Goal: Information Seeking & Learning: Learn about a topic

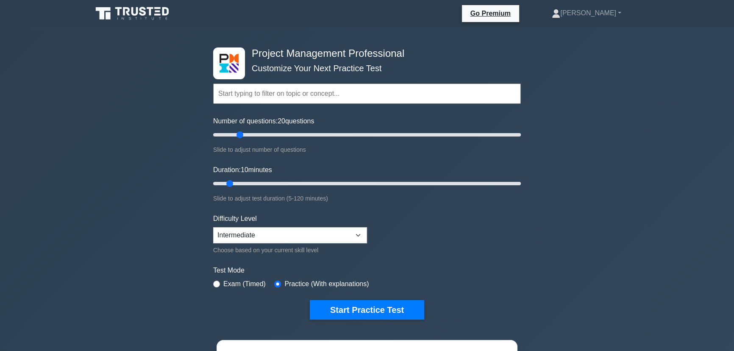
drag, startPoint x: 227, startPoint y: 136, endPoint x: 236, endPoint y: 135, distance: 8.9
type input "20"
click at [236, 135] on input "Number of questions: 20 questions" at bounding box center [367, 135] width 308 height 10
click at [230, 175] on div "Duration: 10 minutes Slide to adjust test duration (5-120 minutes)" at bounding box center [367, 184] width 308 height 39
click at [233, 179] on input "Duration: 10 minutes" at bounding box center [367, 183] width 308 height 10
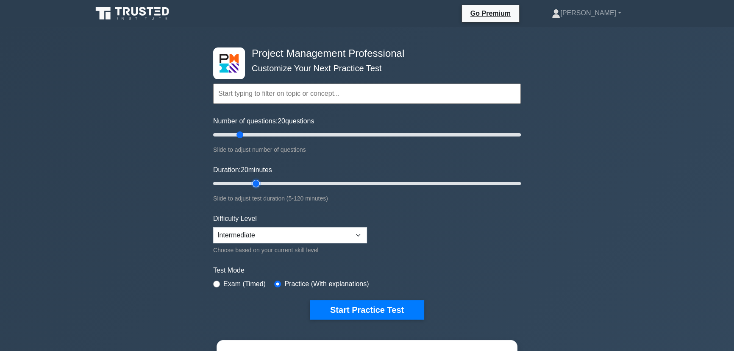
drag, startPoint x: 230, startPoint y: 182, endPoint x: 251, endPoint y: 180, distance: 20.4
type input "20"
click at [251, 180] on input "Duration: 20 minutes" at bounding box center [367, 183] width 308 height 10
click at [353, 309] on button "Start Practice Test" at bounding box center [367, 309] width 114 height 19
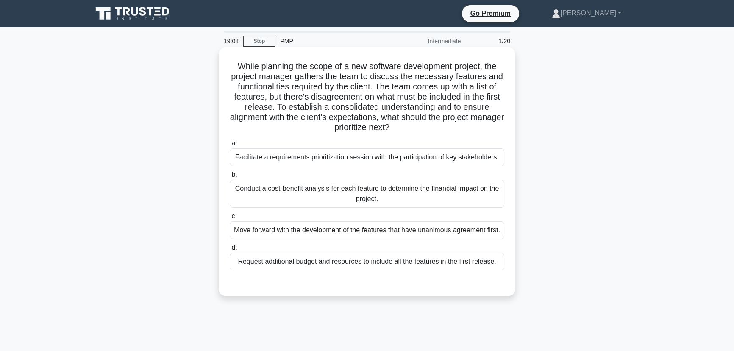
click at [401, 158] on div "Facilitate a requirements prioritization session with the participation of key …" at bounding box center [367, 157] width 274 height 18
click at [230, 146] on input "a. Facilitate a requirements prioritization session with the participation of k…" at bounding box center [230, 144] width 0 height 6
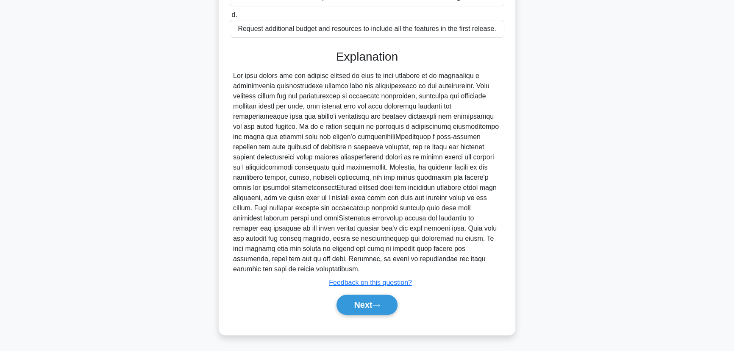
click at [378, 316] on div "Next" at bounding box center [367, 304] width 274 height 27
click at [381, 302] on button "Next" at bounding box center [366, 304] width 61 height 20
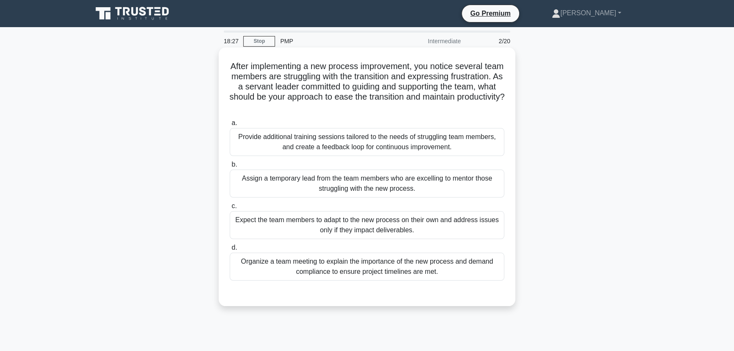
click at [469, 149] on div "Provide additional training sessions tailored to the needs of struggling team m…" at bounding box center [367, 142] width 274 height 28
click at [230, 126] on input "a. Provide additional training sessions tailored to the needs of struggling tea…" at bounding box center [230, 123] width 0 height 6
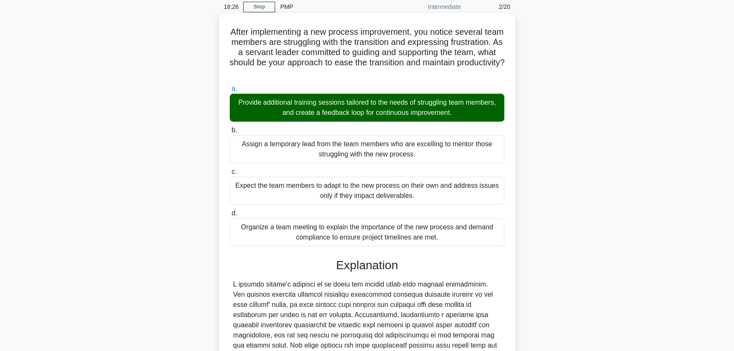
scroll to position [182, 0]
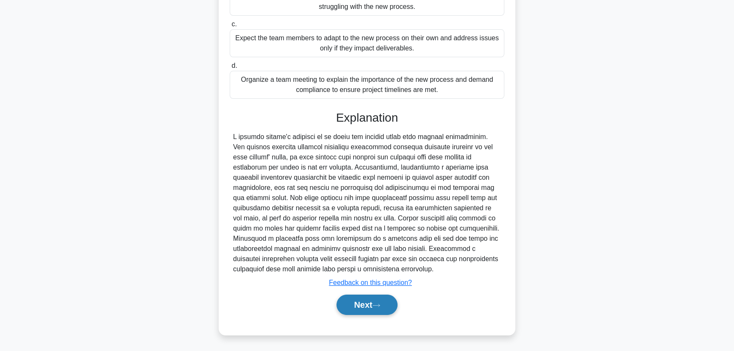
click at [390, 312] on button "Next" at bounding box center [366, 304] width 61 height 20
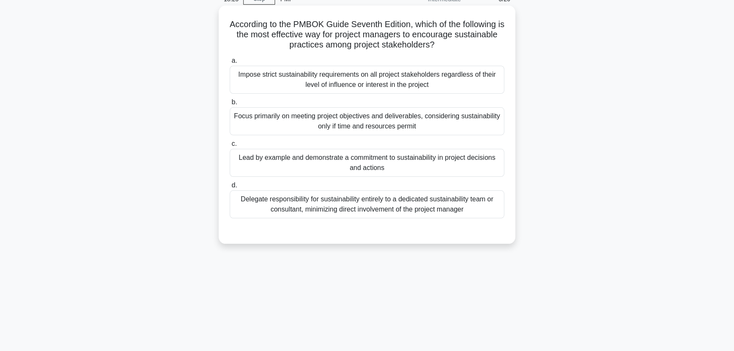
scroll to position [0, 0]
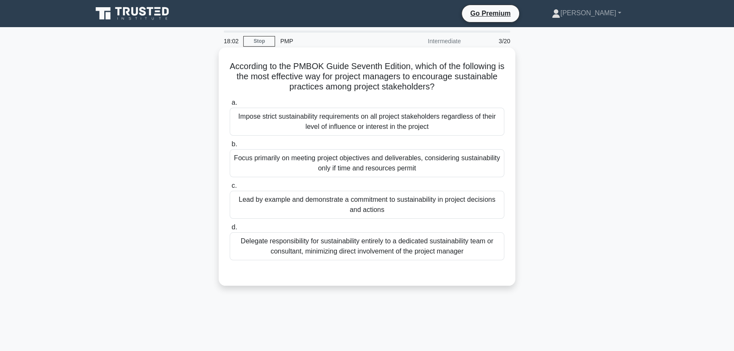
click at [460, 201] on div "Lead by example and demonstrate a commitment to sustainability in project decis…" at bounding box center [367, 205] width 274 height 28
click at [230, 189] on input "c. Lead by example and demonstrate a commitment to sustainability in project de…" at bounding box center [230, 186] width 0 height 6
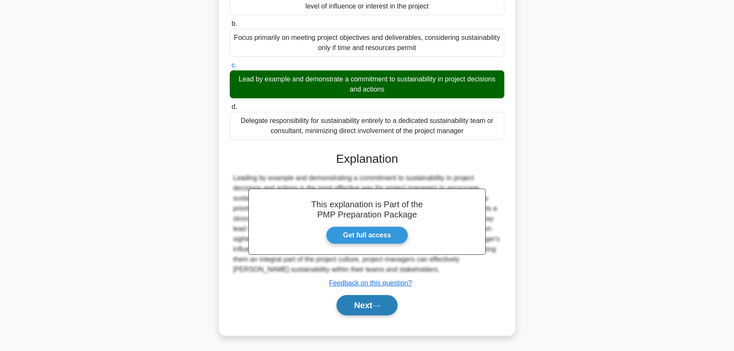
click at [373, 299] on button "Next" at bounding box center [366, 305] width 61 height 20
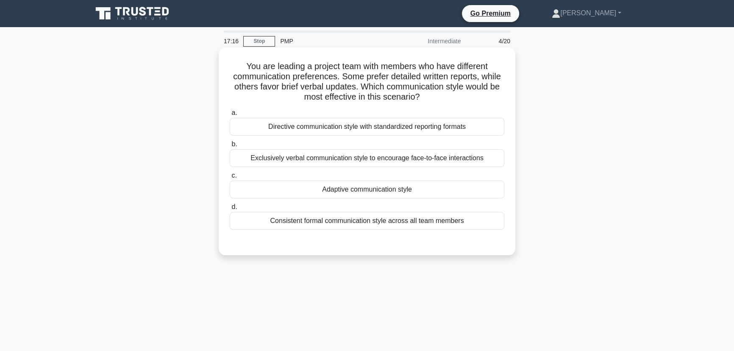
click at [471, 128] on div "Directive communication style with standardized reporting formats" at bounding box center [367, 127] width 274 height 18
click at [230, 116] on input "a. Directive communication style with standardized reporting formats" at bounding box center [230, 113] width 0 height 6
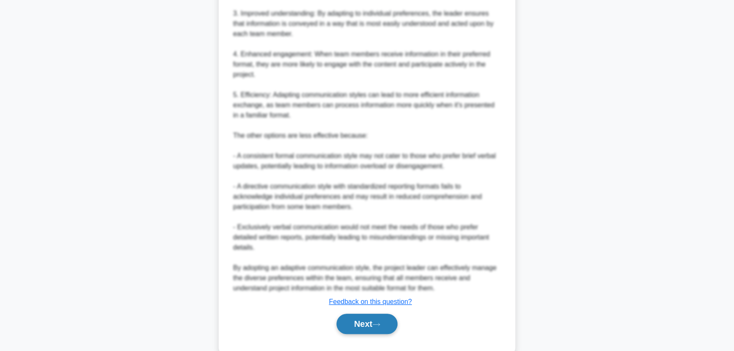
click at [378, 326] on icon at bounding box center [376, 324] width 8 height 5
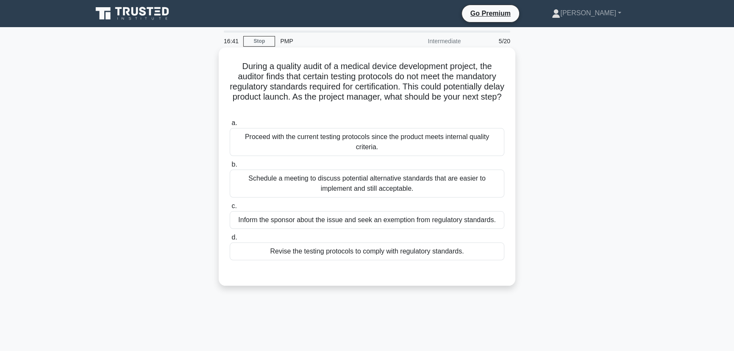
click at [323, 188] on div "Schedule a meeting to discuss potential alternative standards that are easier t…" at bounding box center [367, 183] width 274 height 28
click at [230, 167] on input "b. Schedule a meeting to discuss potential alternative standards that are easie…" at bounding box center [230, 165] width 0 height 6
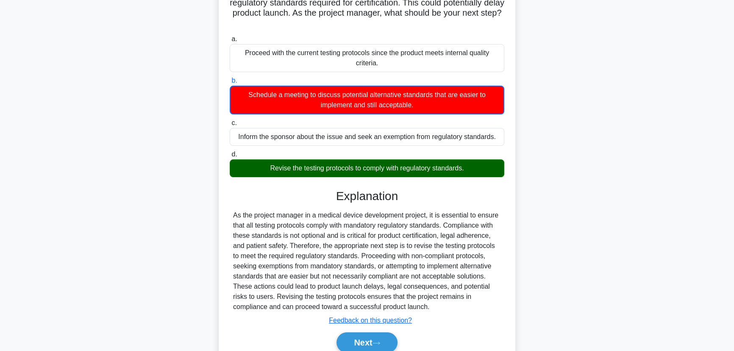
scroll to position [121, 0]
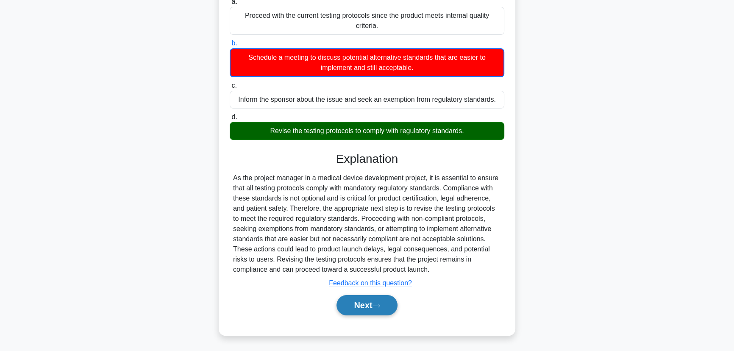
click at [355, 308] on button "Next" at bounding box center [366, 305] width 61 height 20
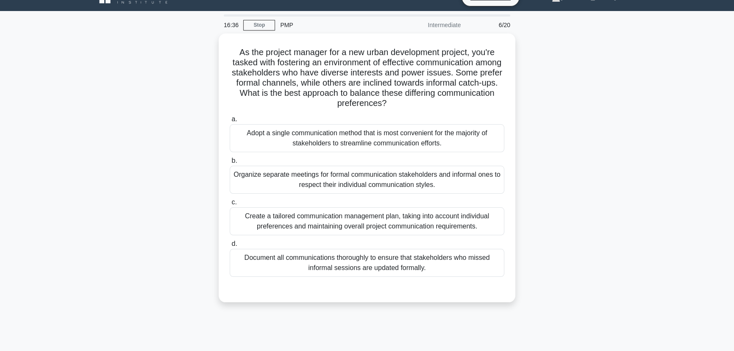
scroll to position [16, 0]
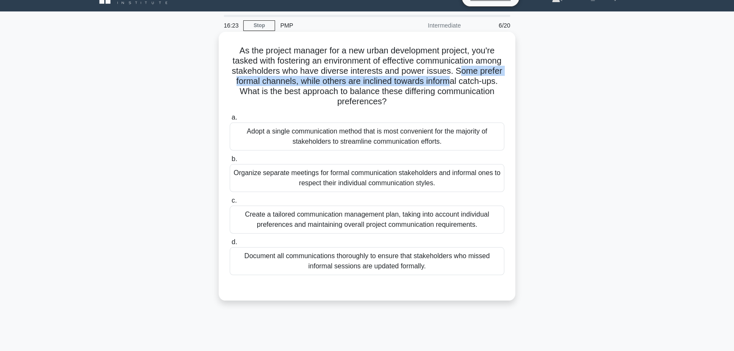
drag, startPoint x: 486, startPoint y: 72, endPoint x: 485, endPoint y: 80, distance: 8.9
click at [485, 80] on h5 "As the project manager for a new urban development project, you're tasked with …" at bounding box center [367, 76] width 276 height 62
click at [433, 76] on h5 "As the project manager for a new urban development project, you're tasked with …" at bounding box center [367, 76] width 276 height 62
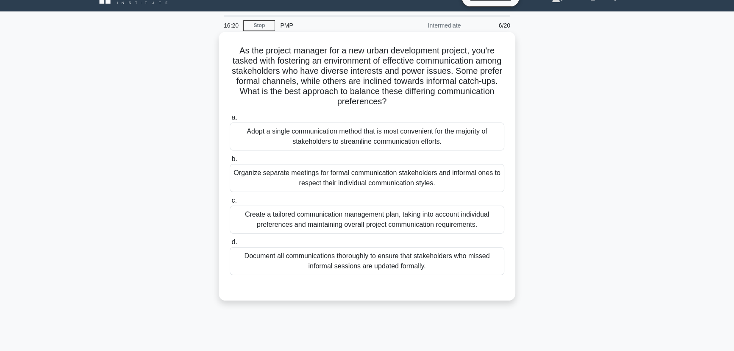
drag, startPoint x: 291, startPoint y: 89, endPoint x: 437, endPoint y: 104, distance: 146.5
click at [437, 104] on h5 "As the project manager for a new urban development project, you're tasked with …" at bounding box center [367, 76] width 276 height 62
click at [409, 95] on h5 "As the project manager for a new urban development project, you're tasked with …" at bounding box center [367, 76] width 276 height 62
click at [432, 225] on div "Create a tailored communication management plan, taking into account individual…" at bounding box center [367, 219] width 274 height 28
click at [230, 203] on input "c. Create a tailored communication management plan, taking into account individ…" at bounding box center [230, 201] width 0 height 6
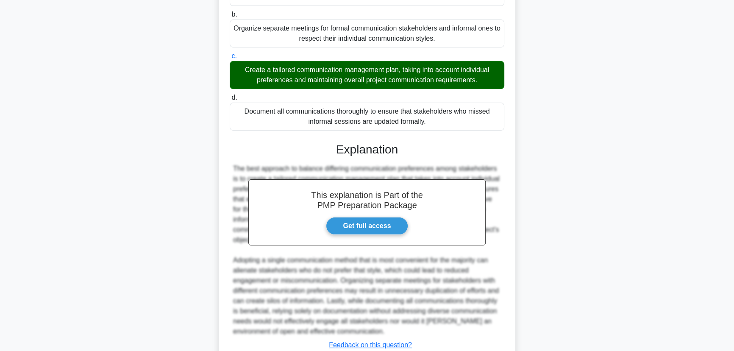
scroll to position [222, 0]
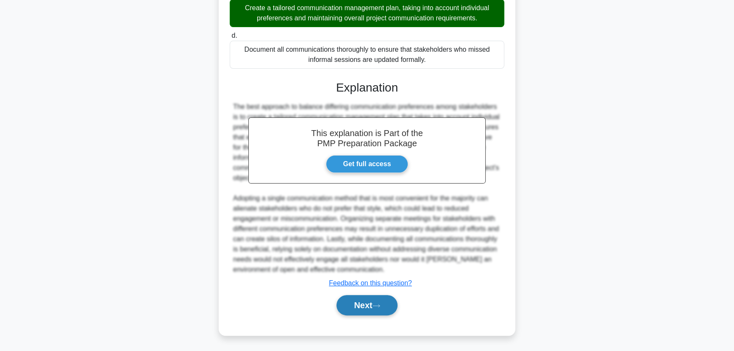
click at [361, 303] on button "Next" at bounding box center [366, 305] width 61 height 20
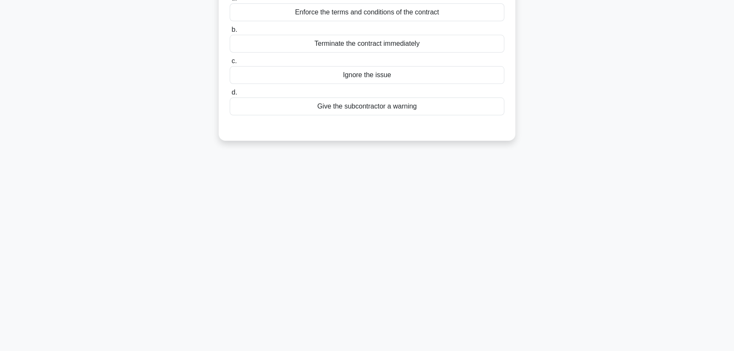
scroll to position [0, 0]
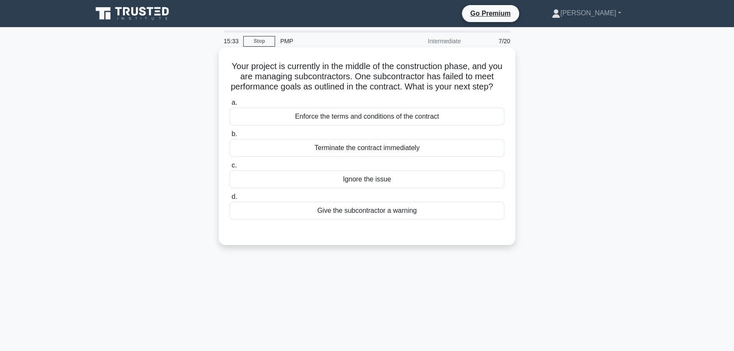
click at [455, 125] on div "Enforce the terms and conditions of the contract" at bounding box center [367, 117] width 274 height 18
click at [230, 105] on input "a. Enforce the terms and conditions of the contract" at bounding box center [230, 103] width 0 height 6
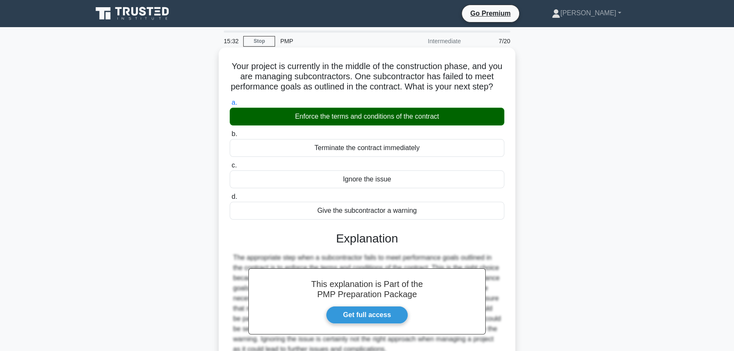
scroll to position [106, 0]
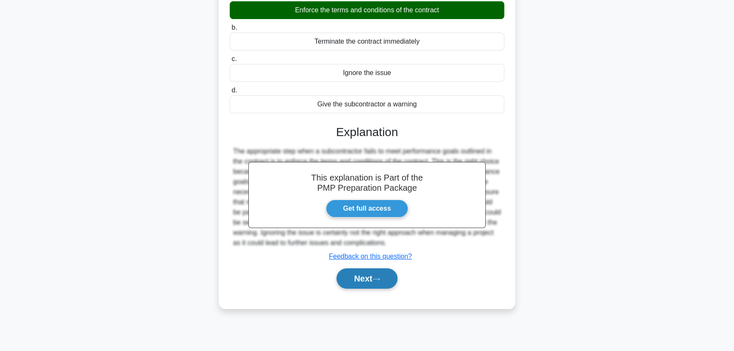
click at [363, 288] on button "Next" at bounding box center [366, 278] width 61 height 20
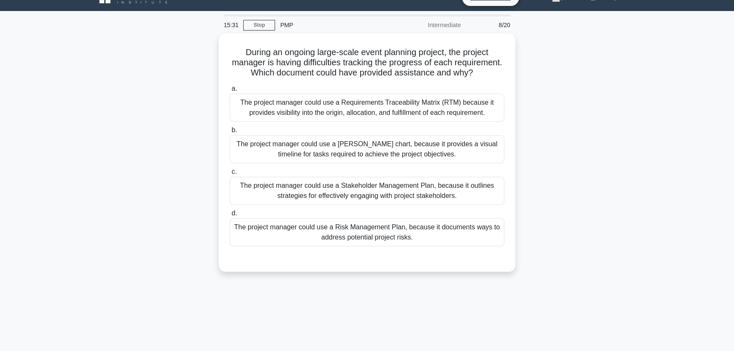
scroll to position [3, 0]
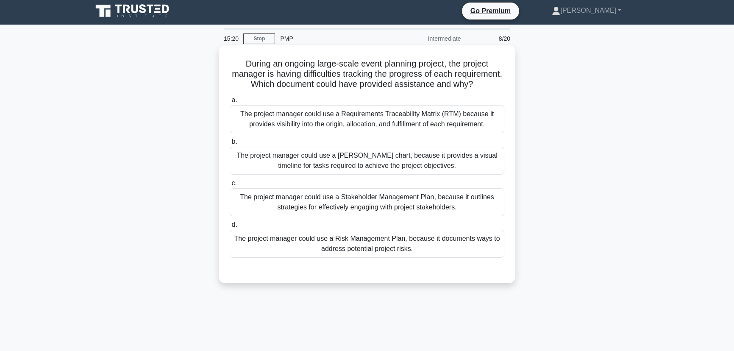
drag, startPoint x: 288, startPoint y: 85, endPoint x: 378, endPoint y: 96, distance: 90.9
click at [378, 90] on h5 "During an ongoing large-scale event planning project, the project manager is ha…" at bounding box center [367, 73] width 276 height 31
click at [473, 90] on icon ".spinner_0XTQ{transform-origin:center;animation:spinner_y6GP .75s linear infini…" at bounding box center [478, 85] width 10 height 10
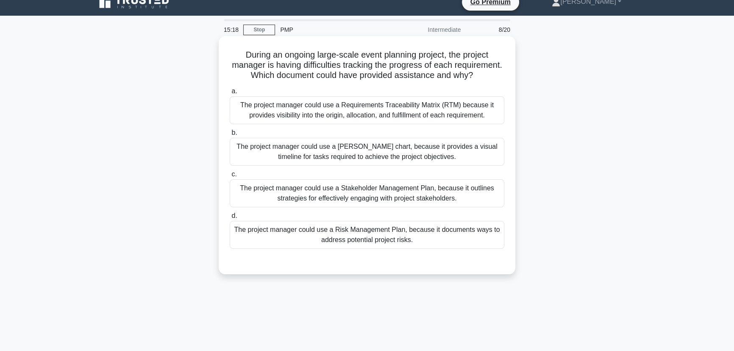
scroll to position [12, 0]
click at [377, 120] on div "The project manager could use a Requirements Traceability Matrix (RTM) because …" at bounding box center [367, 110] width 274 height 28
click at [230, 94] on input "a. The project manager could use a Requirements Traceability Matrix (RTM) becau…" at bounding box center [230, 91] width 0 height 6
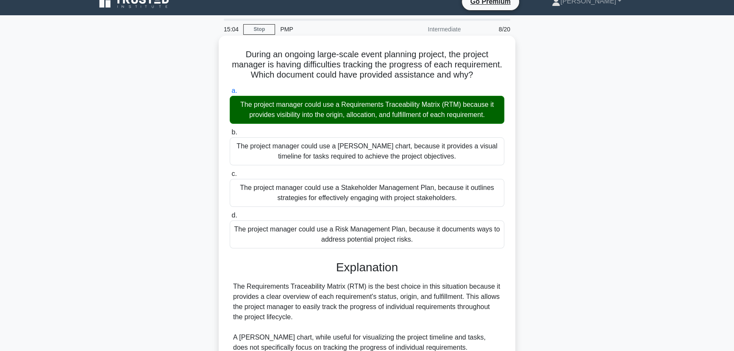
scroll to position [171, 0]
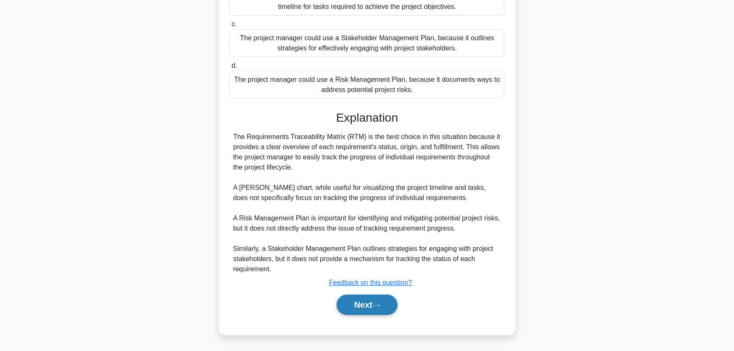
click at [356, 305] on button "Next" at bounding box center [366, 304] width 61 height 20
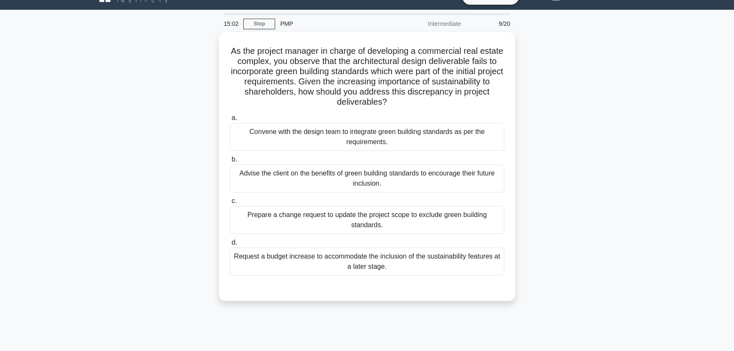
scroll to position [17, 0]
click at [426, 140] on div "Convene with the design team to integrate green building standards as per the r…" at bounding box center [367, 135] width 274 height 28
click at [230, 119] on input "a. Convene with the design team to integrate green building standards as per th…" at bounding box center [230, 117] width 0 height 6
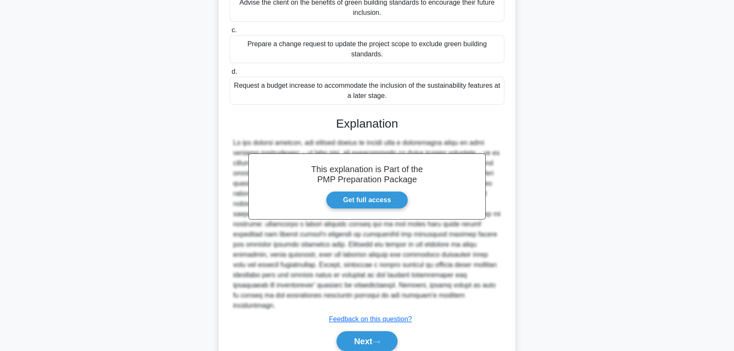
scroll to position [212, 0]
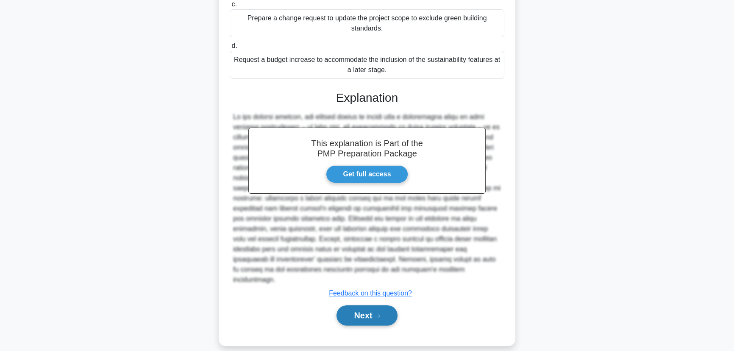
click at [374, 309] on button "Next" at bounding box center [366, 315] width 61 height 20
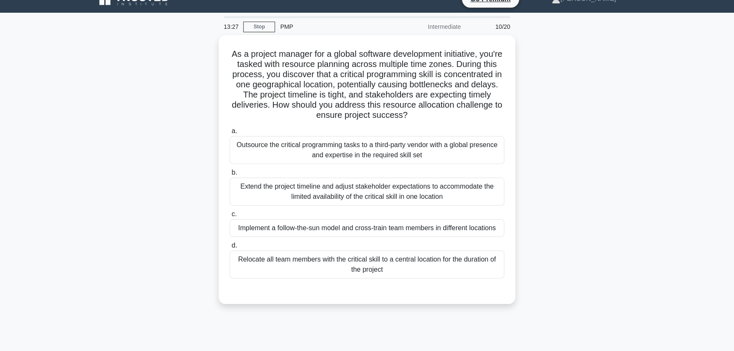
scroll to position [14, 0]
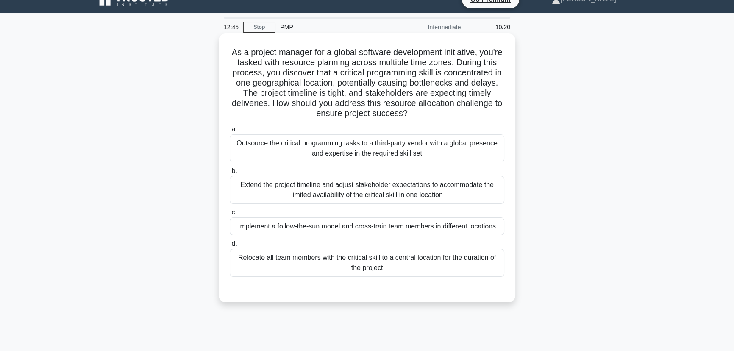
click at [478, 220] on div "Implement a follow-the-sun model and cross-train team members in different loca…" at bounding box center [367, 226] width 274 height 18
click at [230, 215] on input "c. Implement a follow-the-sun model and cross-train team members in different l…" at bounding box center [230, 213] width 0 height 6
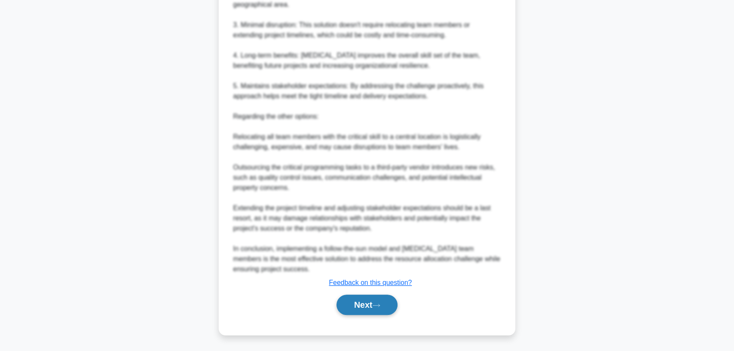
click at [375, 301] on button "Next" at bounding box center [366, 304] width 61 height 20
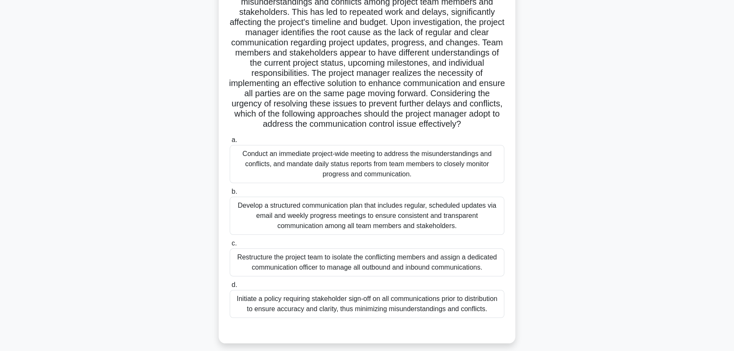
scroll to position [38, 0]
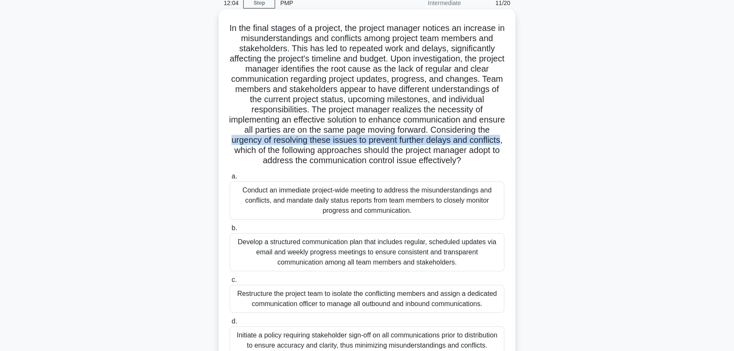
drag, startPoint x: 252, startPoint y: 140, endPoint x: 278, endPoint y: 150, distance: 27.2
click at [278, 150] on h5 "In the final stages of a project, the project manager notices an increase in mi…" at bounding box center [367, 94] width 276 height 143
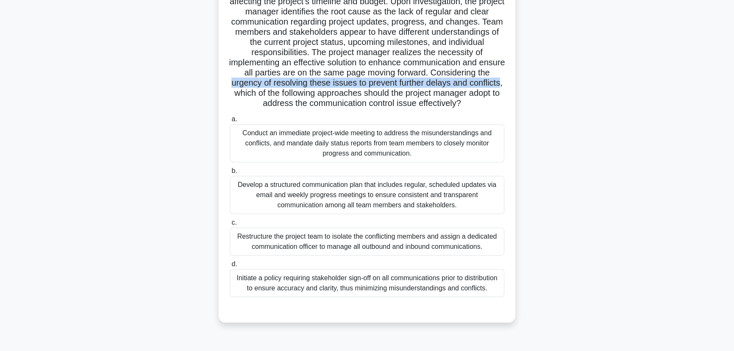
scroll to position [106, 0]
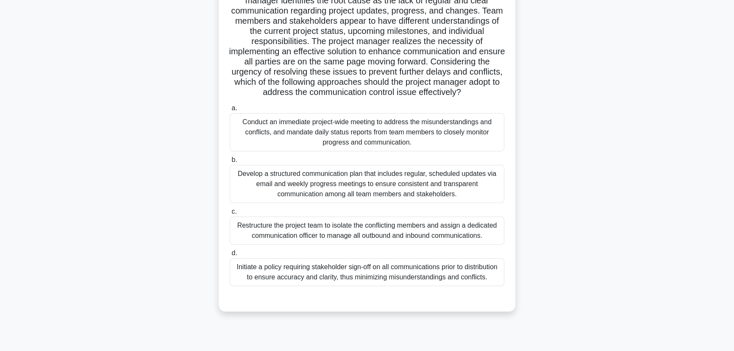
click at [422, 186] on div "Develop a structured communication plan that includes regular, scheduled update…" at bounding box center [367, 184] width 274 height 38
click at [230, 163] on input "b. Develop a structured communication plan that includes regular, scheduled upd…" at bounding box center [230, 160] width 0 height 6
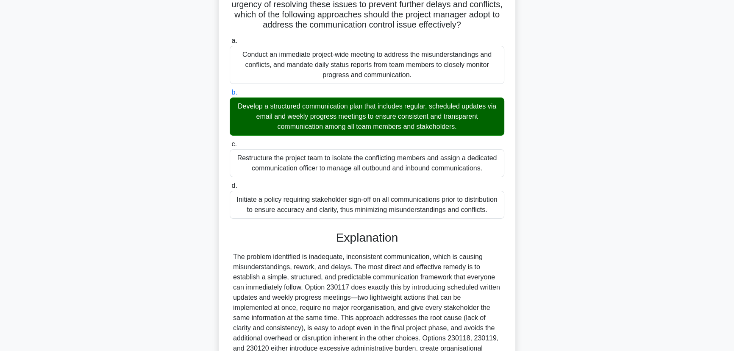
scroll to position [283, 0]
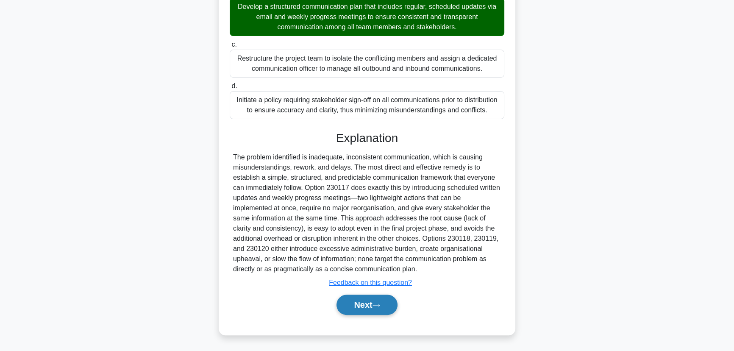
click at [375, 314] on button "Next" at bounding box center [366, 304] width 61 height 20
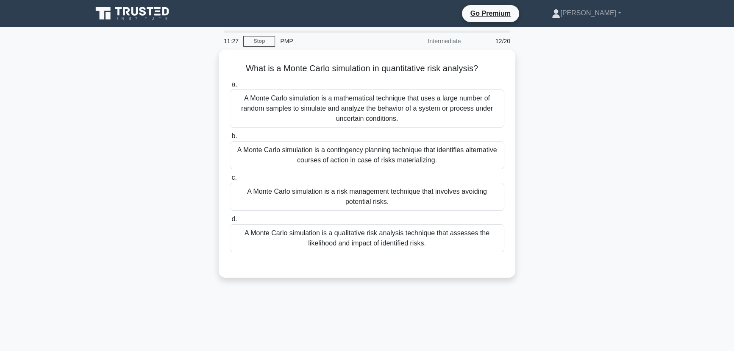
scroll to position [0, 0]
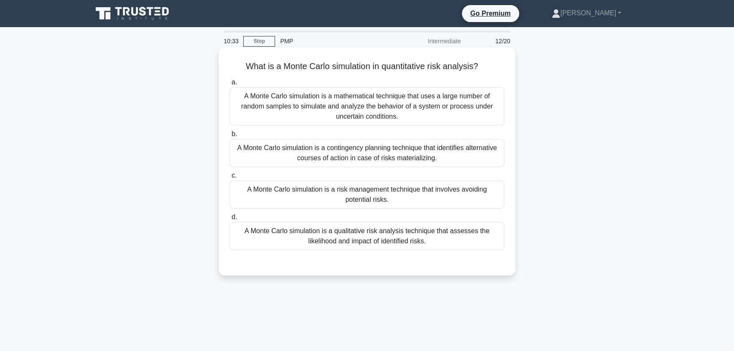
click at [467, 111] on div "A Monte Carlo simulation is a mathematical technique that uses a large number o…" at bounding box center [367, 106] width 274 height 38
click at [230, 85] on input "a. A Monte Carlo simulation is a mathematical technique that uses a large numbe…" at bounding box center [230, 83] width 0 height 6
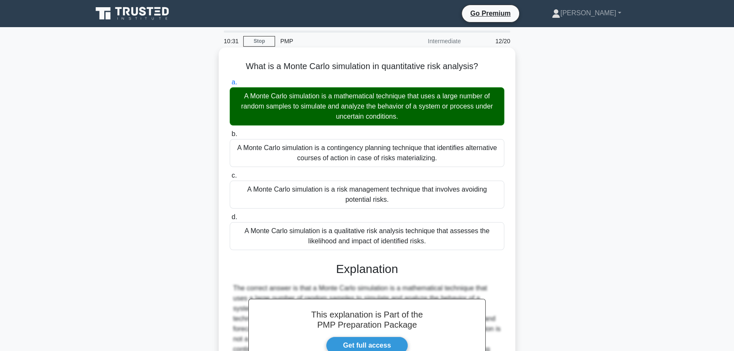
scroll to position [110, 0]
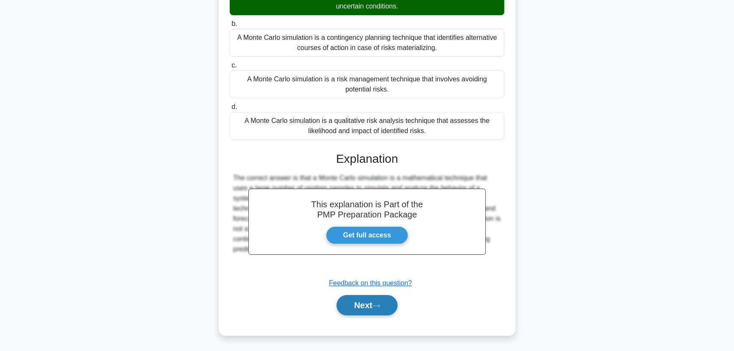
click at [389, 307] on button "Next" at bounding box center [366, 305] width 61 height 20
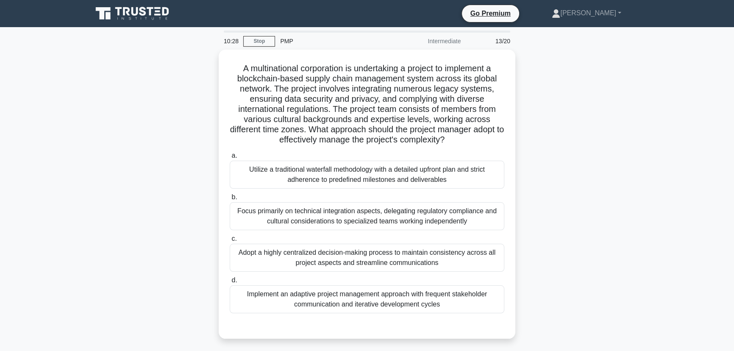
scroll to position [38, 0]
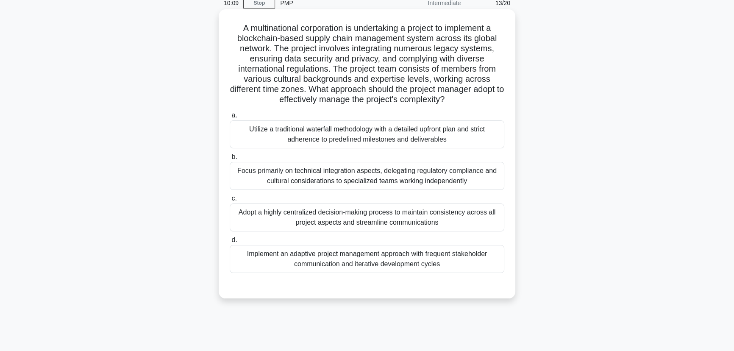
drag, startPoint x: 337, startPoint y: 89, endPoint x: 503, endPoint y: 96, distance: 166.2
click at [503, 96] on h5 "A multinational corporation is undertaking a project to implement a blockchain-…" at bounding box center [367, 64] width 276 height 82
click at [344, 100] on h5 "A multinational corporation is undertaking a project to implement a blockchain-…" at bounding box center [367, 64] width 276 height 82
drag, startPoint x: 266, startPoint y: 98, endPoint x: 449, endPoint y: 98, distance: 183.0
click at [449, 98] on h5 "A multinational corporation is undertaking a project to implement a blockchain-…" at bounding box center [367, 64] width 276 height 82
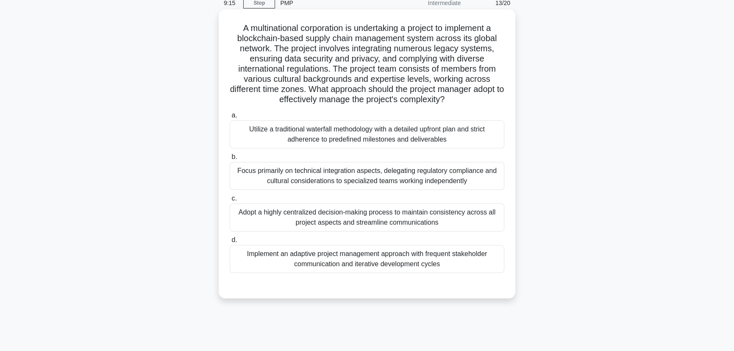
click at [379, 252] on div "Implement an adaptive project management approach with frequent stakeholder com…" at bounding box center [367, 259] width 274 height 28
click at [230, 243] on input "d. Implement an adaptive project management approach with frequent stakeholder …" at bounding box center [230, 240] width 0 height 6
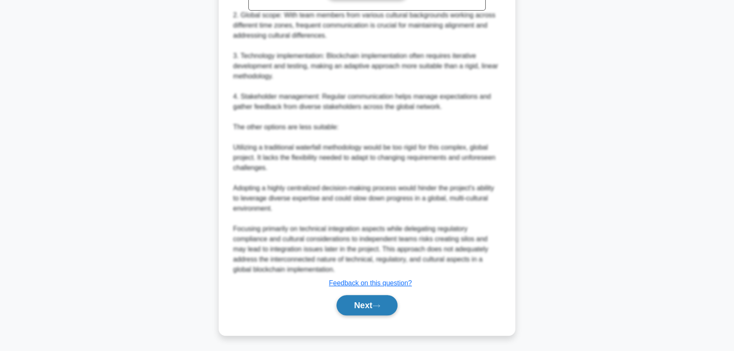
click at [364, 303] on button "Next" at bounding box center [366, 305] width 61 height 20
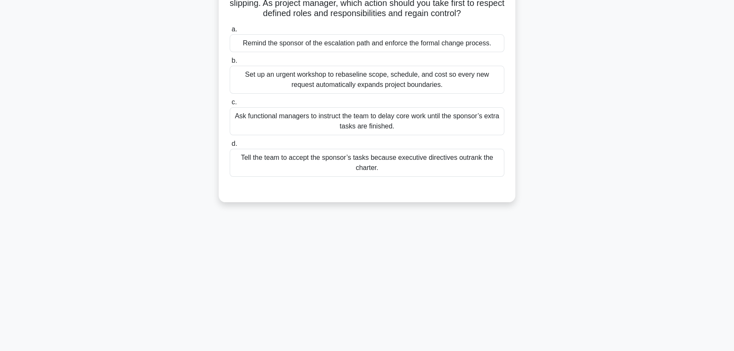
scroll to position [0, 0]
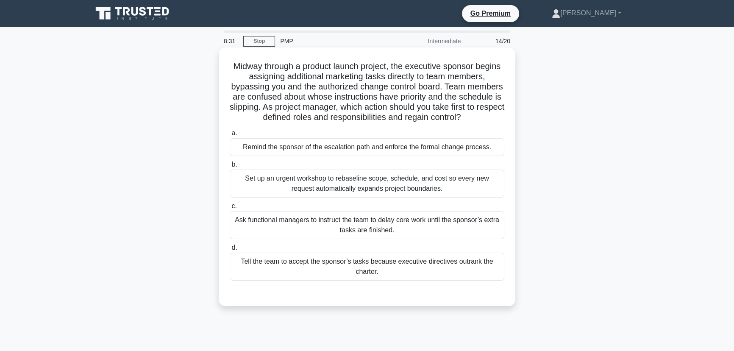
click at [358, 141] on div "Remind the sponsor of the escalation path and enforce the formal change process." at bounding box center [367, 147] width 274 height 18
click at [230, 136] on input "a. Remind the sponsor of the escalation path and enforce the formal change proc…" at bounding box center [230, 133] width 0 height 6
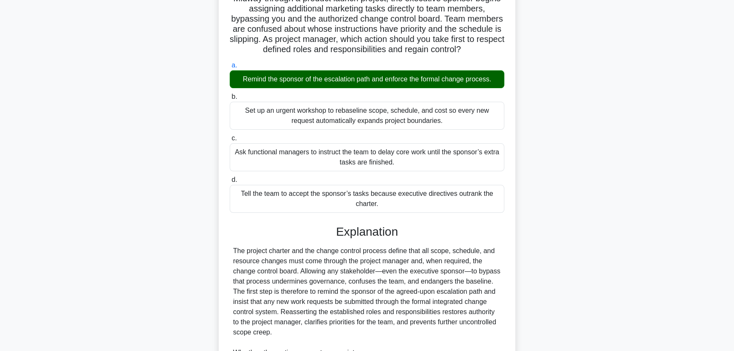
scroll to position [222, 0]
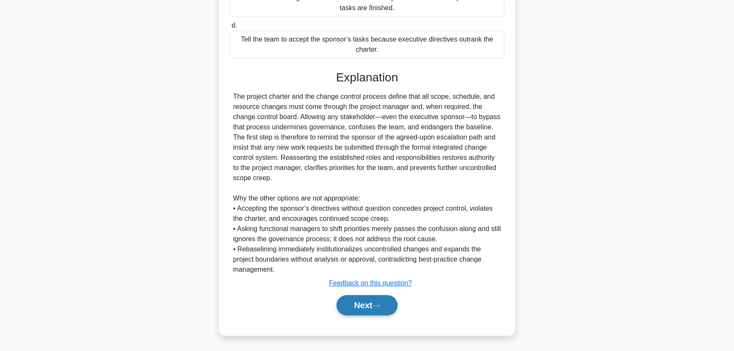
click at [372, 313] on button "Next" at bounding box center [366, 305] width 61 height 20
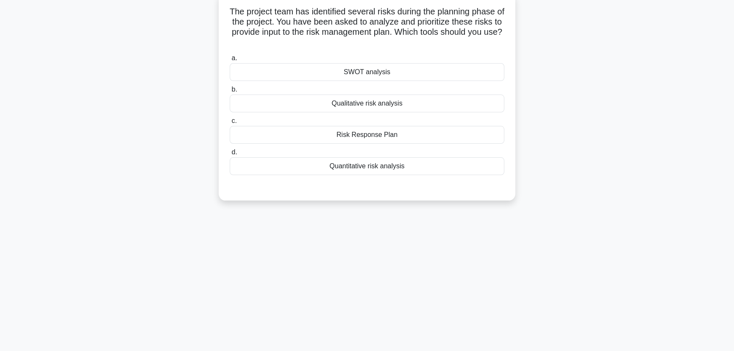
scroll to position [0, 0]
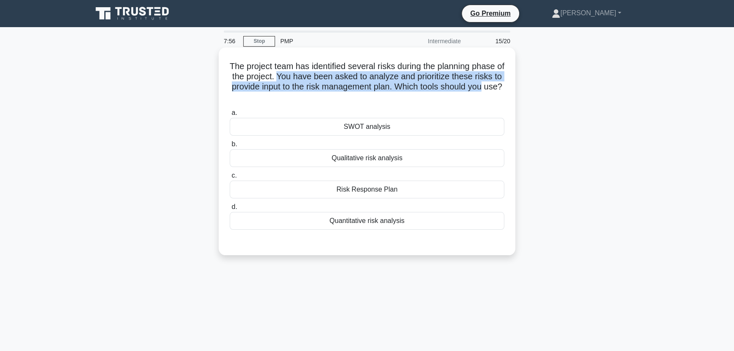
drag, startPoint x: 287, startPoint y: 76, endPoint x: 502, endPoint y: 85, distance: 215.4
click at [502, 85] on h5 "The project team has identified several risks during the planning phase of the …" at bounding box center [367, 82] width 276 height 42
click at [313, 86] on h5 "The project team has identified several risks during the planning phase of the …" at bounding box center [367, 82] width 276 height 42
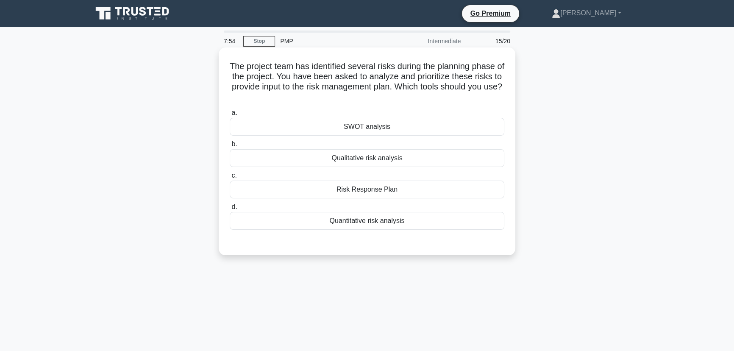
click at [350, 156] on div "Qualitative risk analysis" at bounding box center [367, 158] width 274 height 18
click at [230, 147] on input "b. Qualitative risk analysis" at bounding box center [230, 144] width 0 height 6
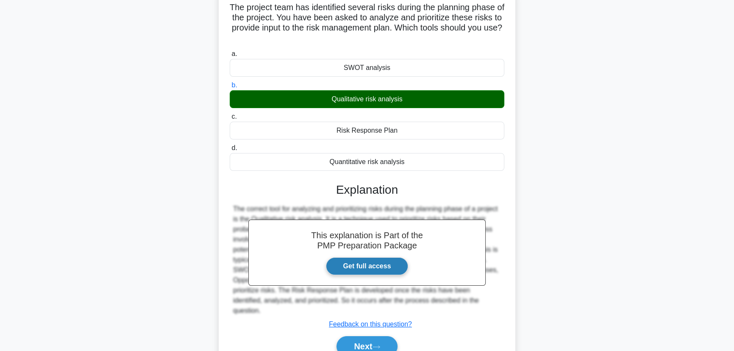
scroll to position [106, 0]
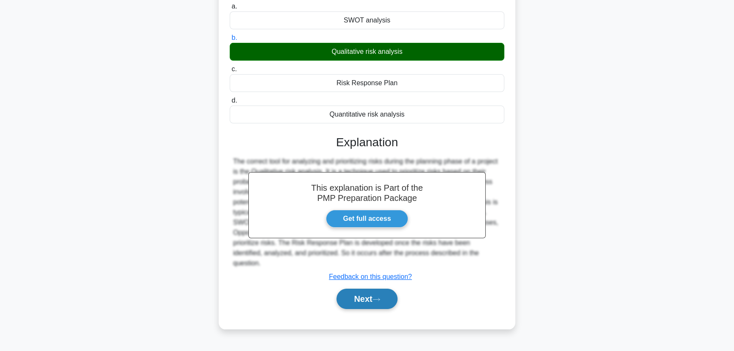
click at [374, 288] on button "Next" at bounding box center [366, 298] width 61 height 20
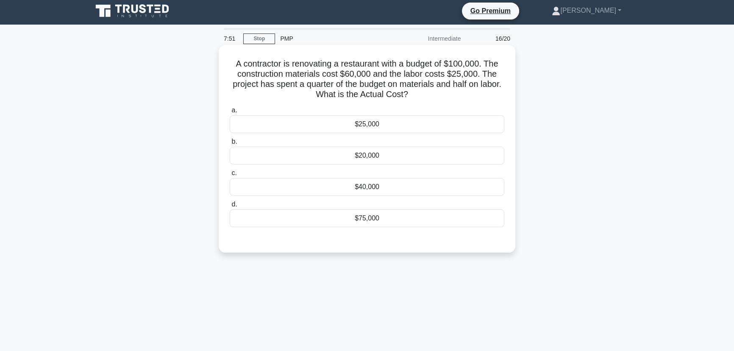
scroll to position [0, 0]
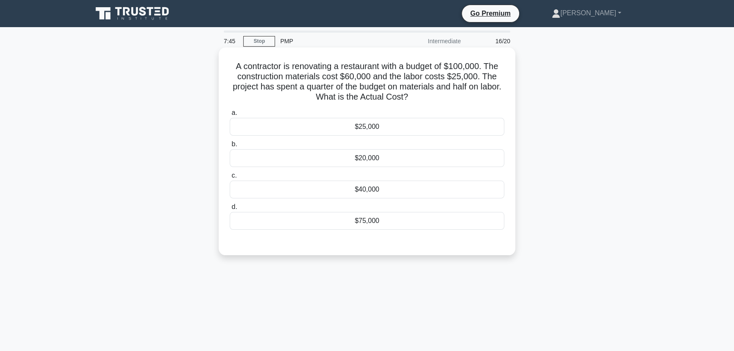
drag, startPoint x: 233, startPoint y: 80, endPoint x: 436, endPoint y: 93, distance: 202.9
click at [436, 93] on h5 "A contractor is renovating a restaurant with a budget of $100,000. The construc…" at bounding box center [367, 82] width 276 height 42
click at [397, 92] on h5 "A contractor is renovating a restaurant with a budget of $100,000. The construc…" at bounding box center [367, 82] width 276 height 42
click at [383, 223] on div "$75,000" at bounding box center [367, 221] width 274 height 18
click at [230, 210] on input "d. $75,000" at bounding box center [230, 207] width 0 height 6
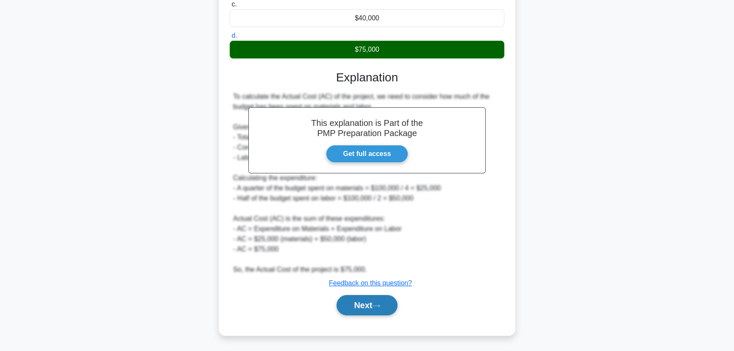
click at [380, 305] on icon at bounding box center [376, 305] width 8 height 5
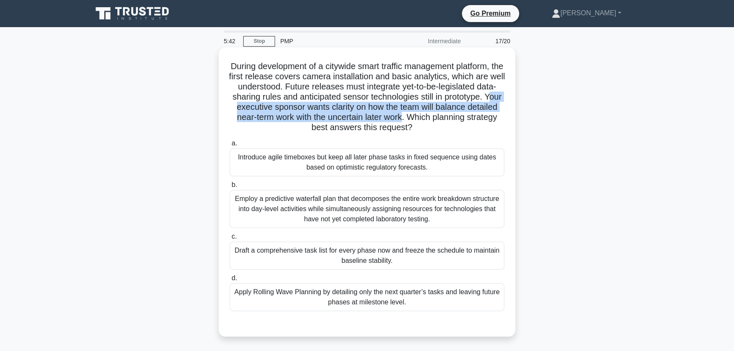
drag, startPoint x: 283, startPoint y: 108, endPoint x: 470, endPoint y: 116, distance: 187.8
click at [470, 116] on h5 "During development of a citywide smart traffic management platform, the first r…" at bounding box center [367, 97] width 276 height 72
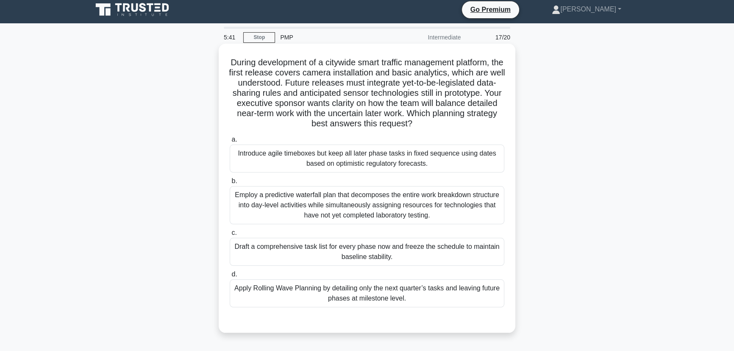
scroll to position [4, 0]
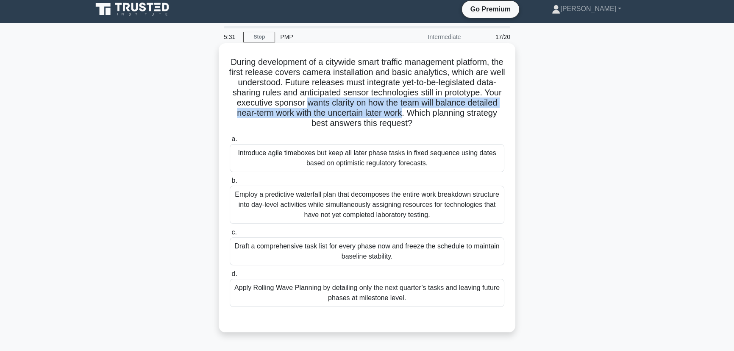
drag, startPoint x: 370, startPoint y: 105, endPoint x: 472, endPoint y: 114, distance: 102.5
click at [472, 114] on h5 "During development of a citywide smart traffic management platform, the first r…" at bounding box center [367, 93] width 276 height 72
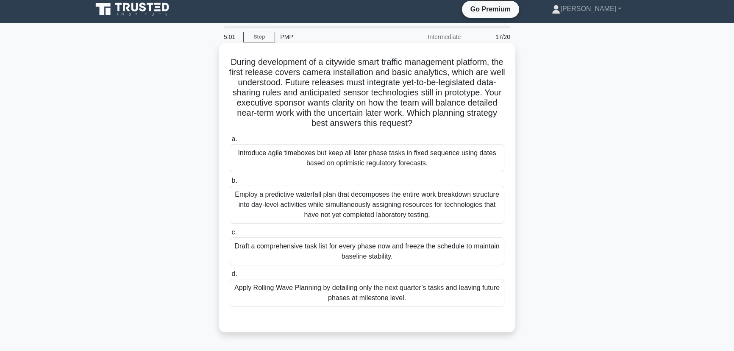
click at [475, 304] on div "Apply Rolling Wave Planning by detailing only the next quarter’s tasks and leav…" at bounding box center [367, 293] width 274 height 28
click at [230, 277] on input "d. Apply Rolling Wave Planning by detailing only the next quarter’s tasks and l…" at bounding box center [230, 274] width 0 height 6
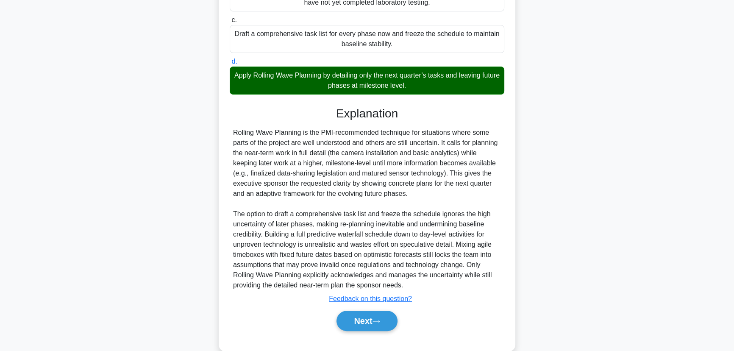
scroll to position [217, 0]
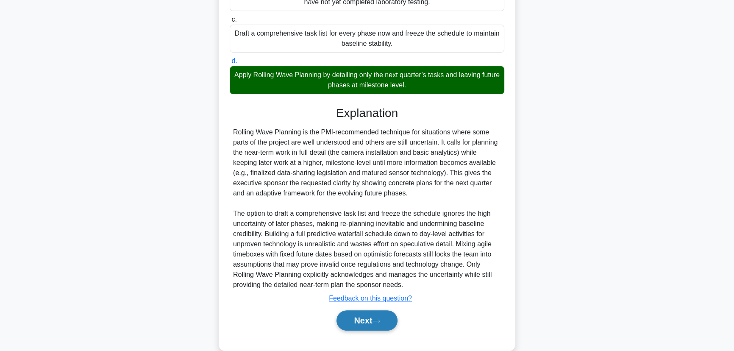
click at [366, 319] on button "Next" at bounding box center [366, 320] width 61 height 20
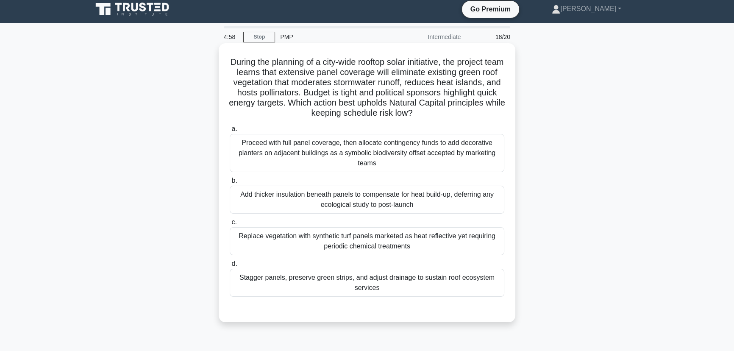
scroll to position [4, 0]
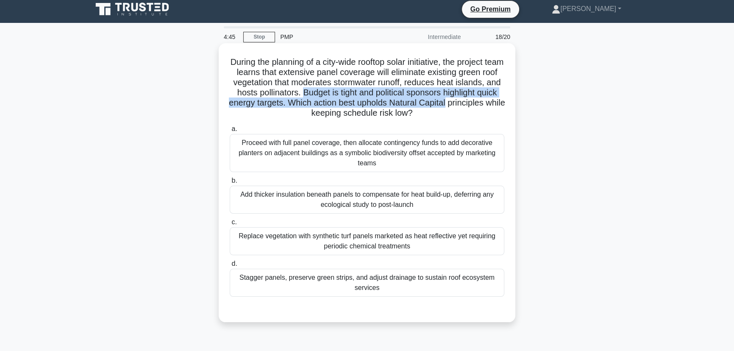
drag, startPoint x: 320, startPoint y: 92, endPoint x: 491, endPoint y: 98, distance: 171.3
click at [491, 98] on h5 "During the planning of a city-wide rooftop solar initiative, the project team l…" at bounding box center [367, 88] width 276 height 62
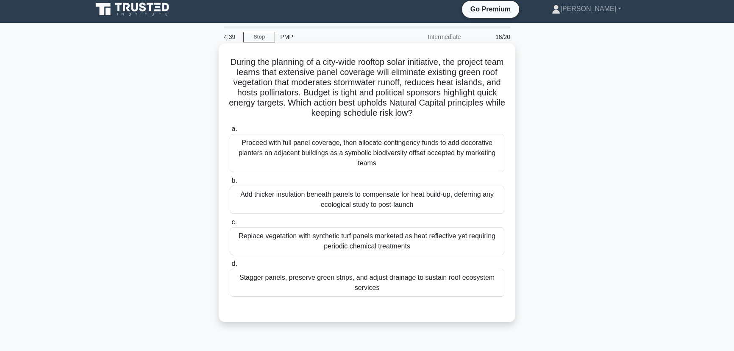
drag, startPoint x: 330, startPoint y: 103, endPoint x: 464, endPoint y: 111, distance: 133.6
click at [464, 111] on h5 "During the planning of a city-wide rooftop solar initiative, the project team l…" at bounding box center [367, 88] width 276 height 62
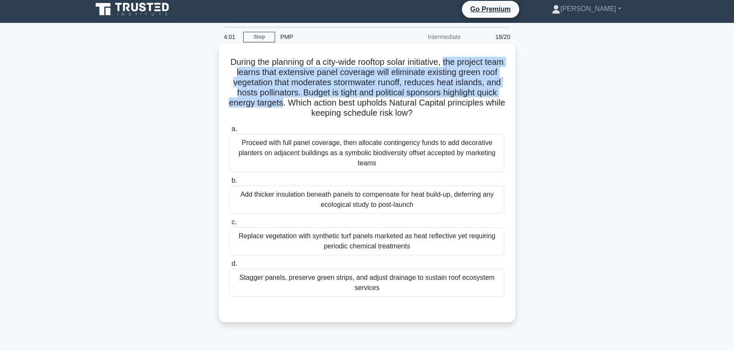
drag, startPoint x: 458, startPoint y: 61, endPoint x: 324, endPoint y: 103, distance: 140.6
click at [324, 103] on h5 "During the planning of a city-wide rooftop solar initiative, the project team l…" at bounding box center [367, 88] width 276 height 62
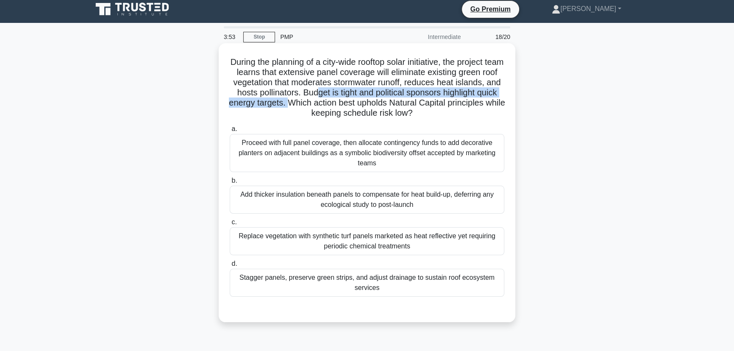
drag, startPoint x: 327, startPoint y: 99, endPoint x: 333, endPoint y: 96, distance: 6.6
click at [333, 96] on h5 "During the planning of a city-wide rooftop solar initiative, the project team l…" at bounding box center [367, 88] width 276 height 62
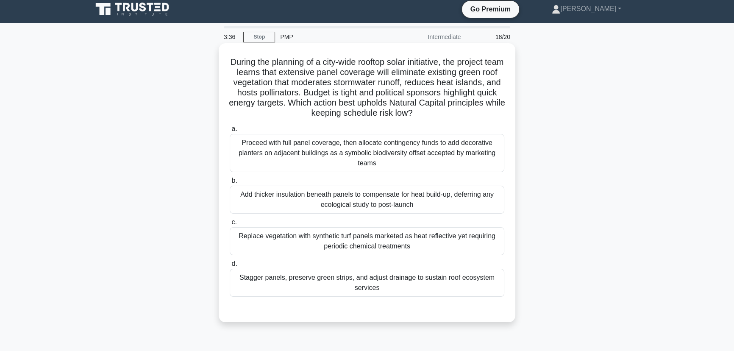
click at [347, 276] on div "Stagger panels, preserve green strips, and adjust drainage to sustain roof ecos…" at bounding box center [367, 283] width 274 height 28
click at [230, 266] on input "d. Stagger panels, preserve green strips, and adjust drainage to sustain roof e…" at bounding box center [230, 264] width 0 height 6
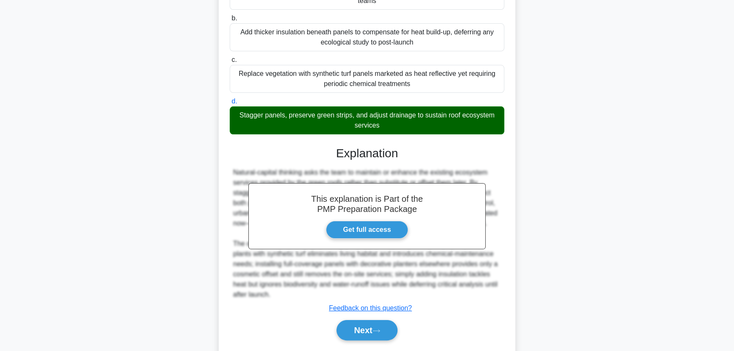
scroll to position [191, 0]
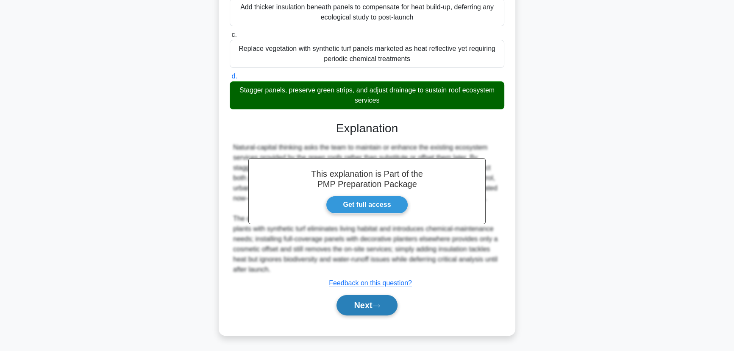
click at [349, 301] on button "Next" at bounding box center [366, 305] width 61 height 20
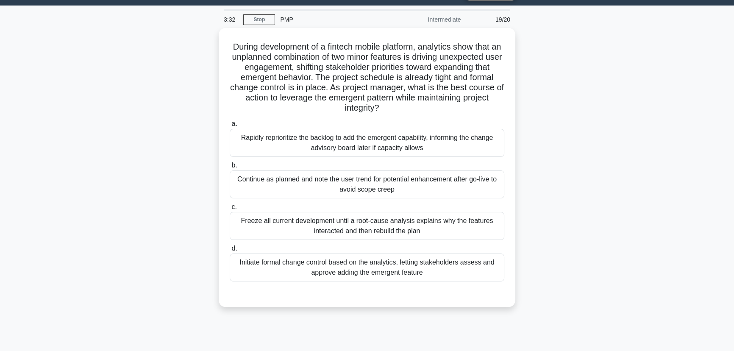
scroll to position [21, 0]
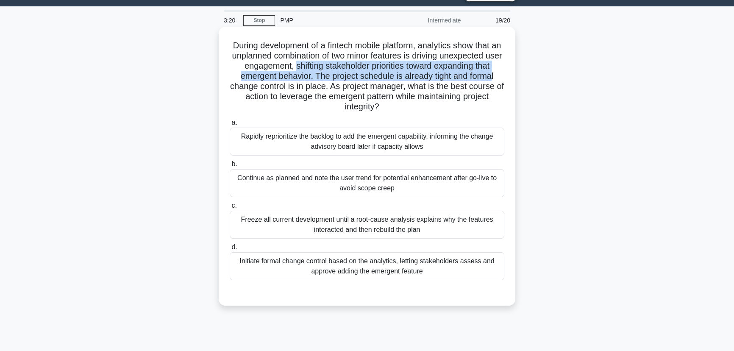
drag, startPoint x: 302, startPoint y: 65, endPoint x: 495, endPoint y: 76, distance: 193.5
click at [495, 76] on h5 "During development of a fintech mobile platform, analytics show that an unplann…" at bounding box center [367, 76] width 276 height 72
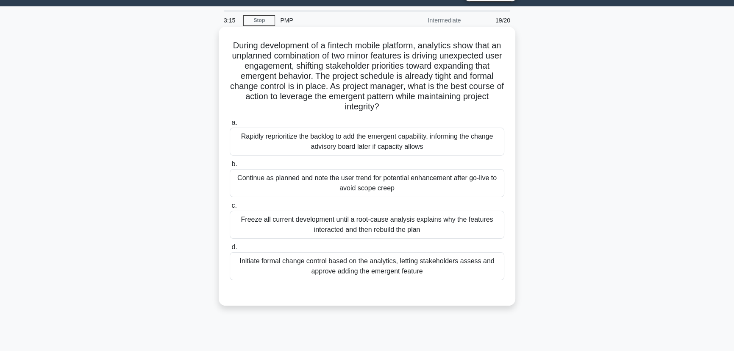
click at [337, 85] on h5 "During development of a fintech mobile platform, analytics show that an unplann…" at bounding box center [367, 76] width 276 height 72
drag, startPoint x: 330, startPoint y: 96, endPoint x: 381, endPoint y: 105, distance: 51.5
click at [381, 105] on h5 "During development of a fintech mobile platform, analytics show that an unplann…" at bounding box center [367, 76] width 276 height 72
drag, startPoint x: 233, startPoint y: 86, endPoint x: 330, endPoint y: 89, distance: 97.5
click at [330, 89] on h5 "During development of a fintech mobile platform, analytics show that an unplann…" at bounding box center [367, 76] width 276 height 72
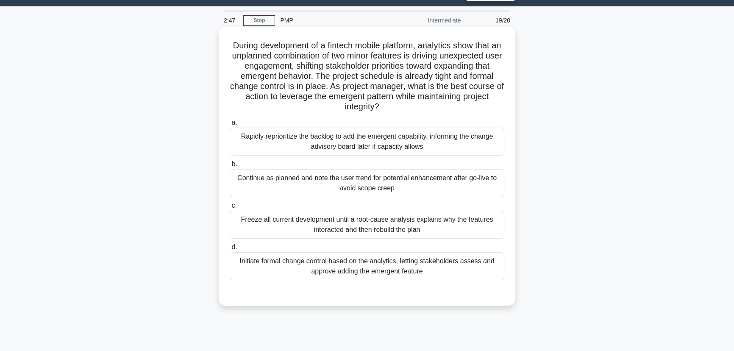
click at [418, 80] on h5 "During development of a fintech mobile platform, analytics show that an unplann…" at bounding box center [367, 76] width 276 height 72
click at [377, 271] on div "Initiate formal change control based on the analytics, letting stakeholders ass…" at bounding box center [367, 266] width 274 height 28
click at [230, 250] on input "d. Initiate formal change control based on the analytics, letting stakeholders …" at bounding box center [230, 247] width 0 height 6
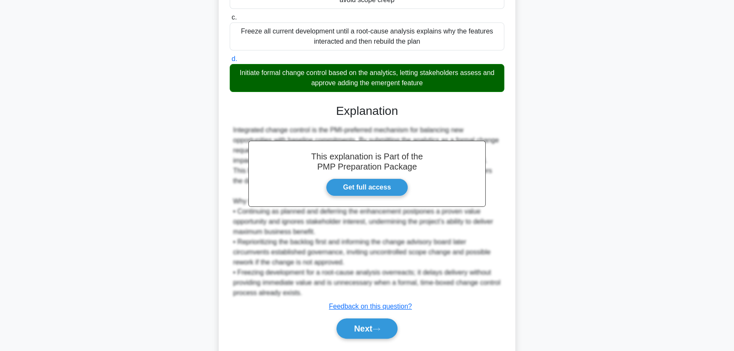
scroll to position [210, 0]
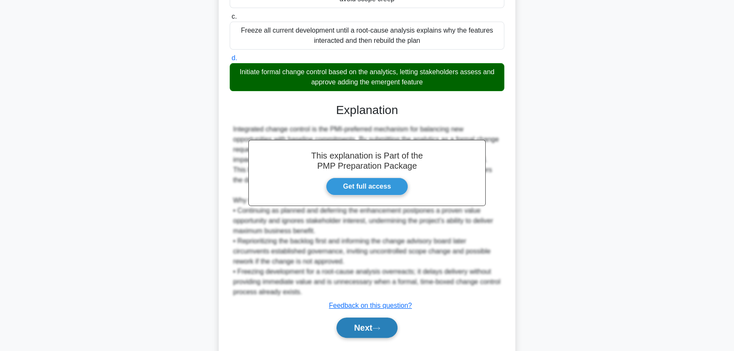
click at [355, 322] on button "Next" at bounding box center [366, 327] width 61 height 20
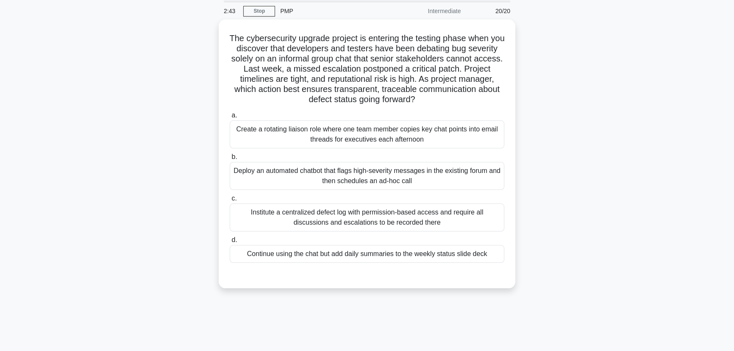
scroll to position [30, 0]
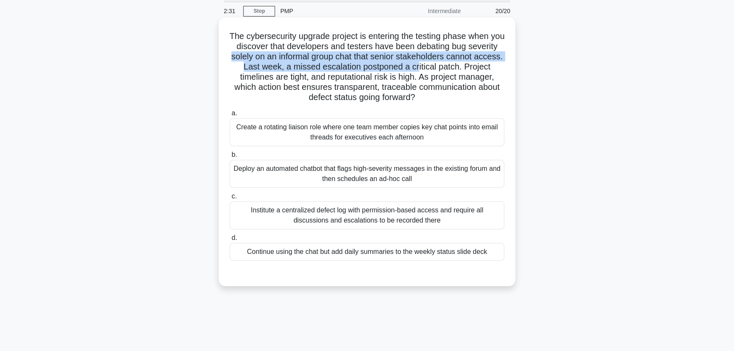
drag, startPoint x: 274, startPoint y: 57, endPoint x: 474, endPoint y: 68, distance: 199.8
click at [474, 68] on h5 "The cybersecurity upgrade project is entering the testing phase when you discov…" at bounding box center [367, 67] width 276 height 72
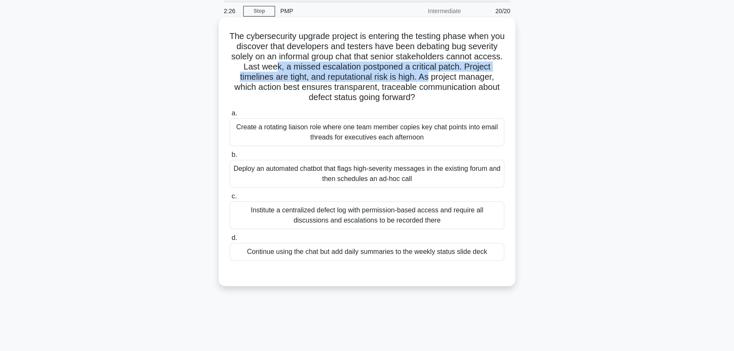
drag, startPoint x: 333, startPoint y: 67, endPoint x: 498, endPoint y: 72, distance: 165.3
click at [498, 72] on h5 "The cybersecurity upgrade project is entering the testing phase when you discov…" at bounding box center [367, 67] width 276 height 72
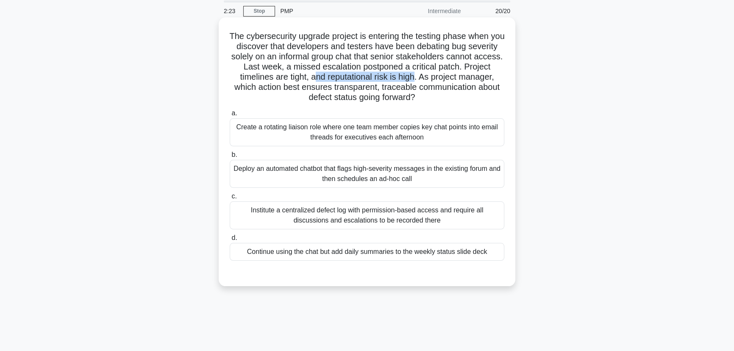
drag, startPoint x: 377, startPoint y: 77, endPoint x: 478, endPoint y: 75, distance: 101.7
click at [478, 75] on h5 "The cybersecurity upgrade project is entering the testing phase when you discov…" at bounding box center [367, 67] width 276 height 72
drag, startPoint x: 482, startPoint y: 75, endPoint x: 488, endPoint y: 95, distance: 21.0
click at [488, 95] on h5 "The cybersecurity upgrade project is entering the testing phase when you discov…" at bounding box center [367, 67] width 276 height 72
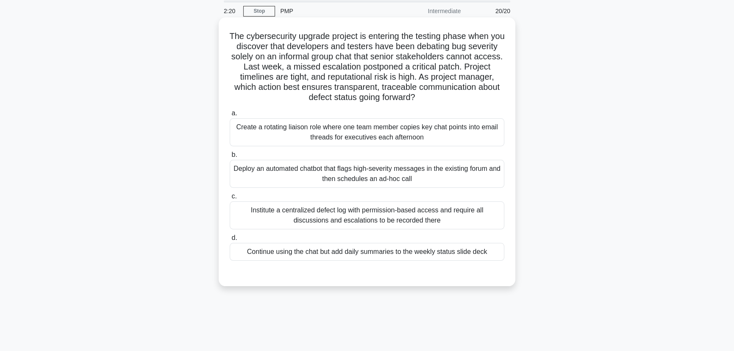
click at [488, 95] on h5 "The cybersecurity upgrade project is entering the testing phase when you discov…" at bounding box center [367, 67] width 276 height 72
click at [348, 216] on div "Institute a centralized defect log with permission-based access and require all…" at bounding box center [367, 215] width 274 height 28
click at [230, 199] on input "c. Institute a centralized defect log with permission-based access and require …" at bounding box center [230, 197] width 0 height 6
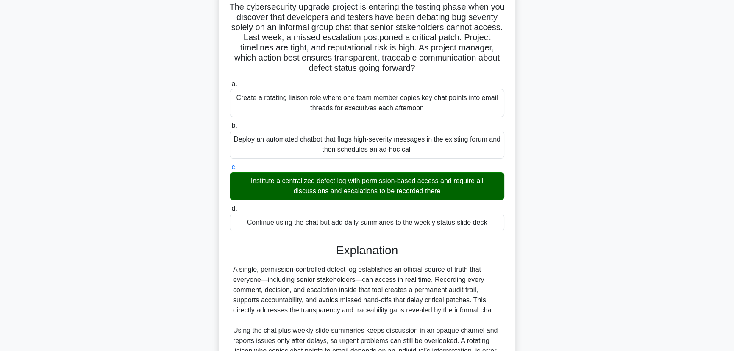
scroll to position [182, 0]
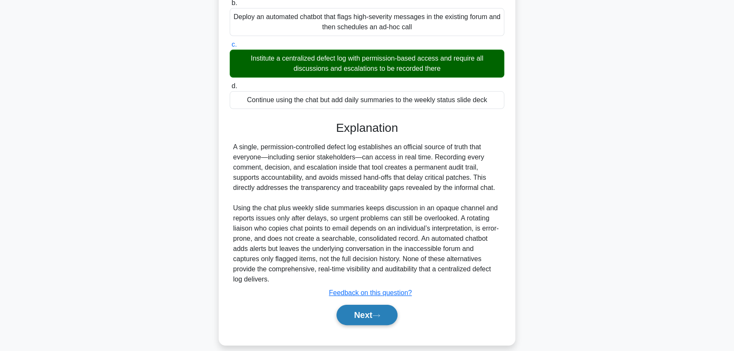
click at [378, 313] on icon at bounding box center [376, 315] width 8 height 5
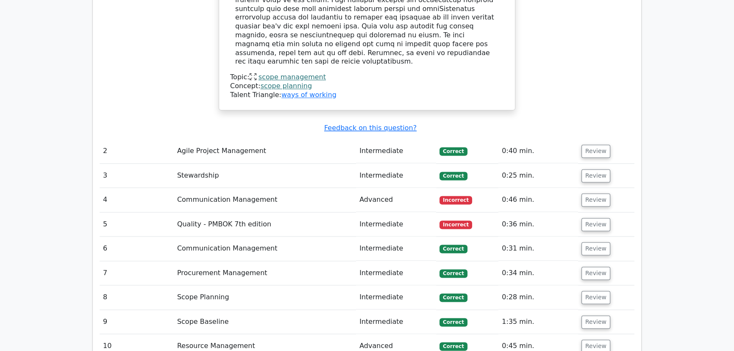
scroll to position [1386, 0]
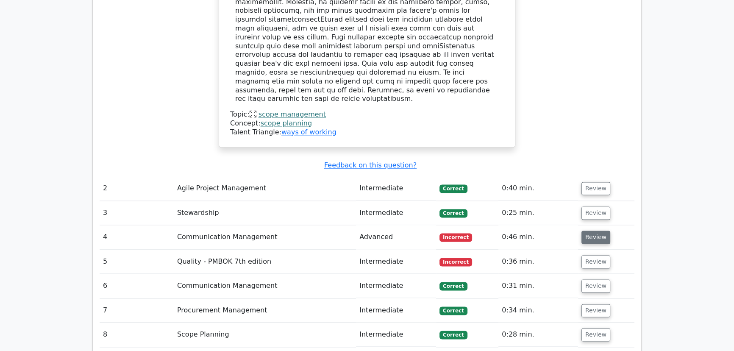
click at [601, 230] on button "Review" at bounding box center [595, 236] width 29 height 13
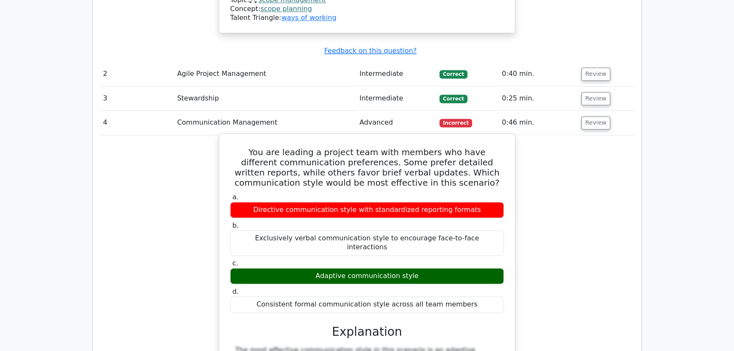
scroll to position [1502, 0]
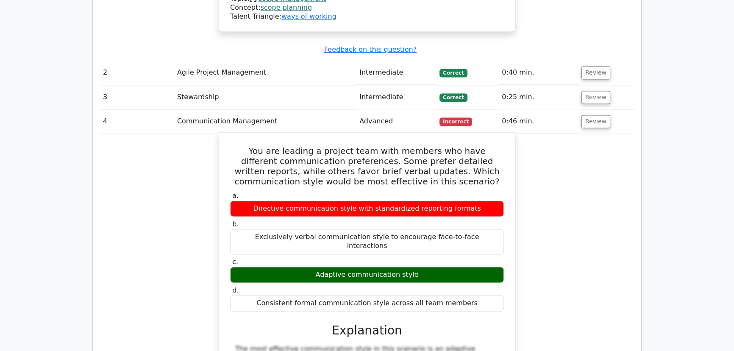
drag, startPoint x: 241, startPoint y: 67, endPoint x: 469, endPoint y: 211, distance: 269.5
copy div "You are leading a project team with members who have different communication pr…"
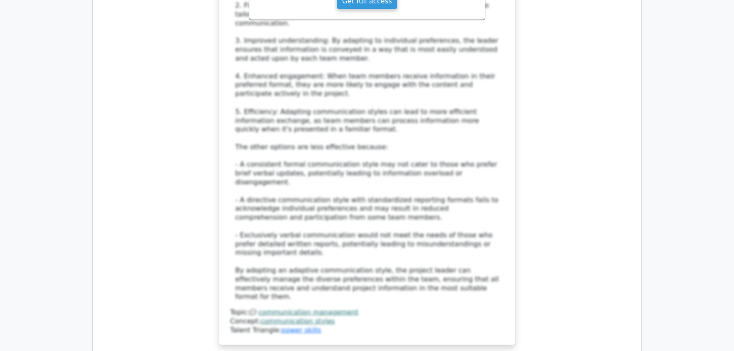
scroll to position [1964, 0]
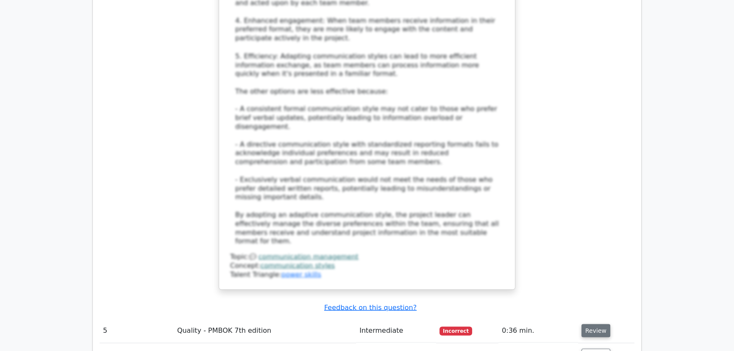
click at [585, 324] on button "Review" at bounding box center [595, 330] width 29 height 13
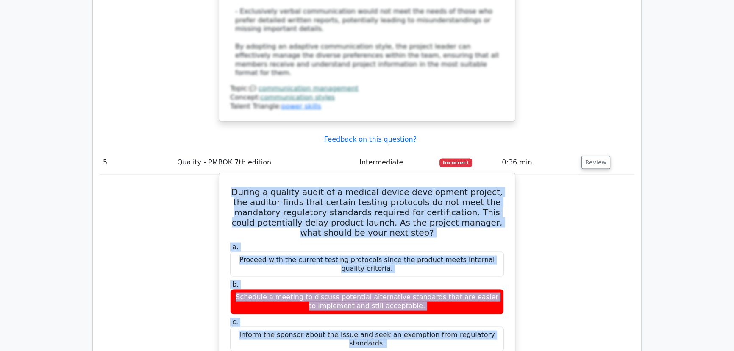
scroll to position [2143, 0]
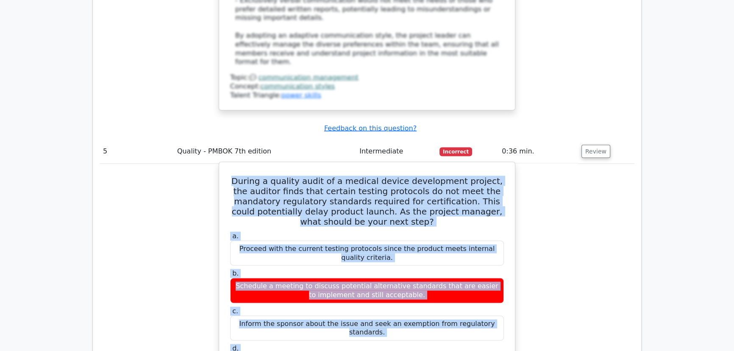
drag, startPoint x: 230, startPoint y: 70, endPoint x: 476, endPoint y: 214, distance: 285.2
click at [476, 214] on div "During a quality audit of a medical device development project, the auditor fin…" at bounding box center [366, 357] width 289 height 382
copy div "During a quality audit of a medical device development project, the auditor fin…"
click at [267, 278] on div "Schedule a meeting to discuss potential alternative standards that are easier t…" at bounding box center [367, 290] width 274 height 25
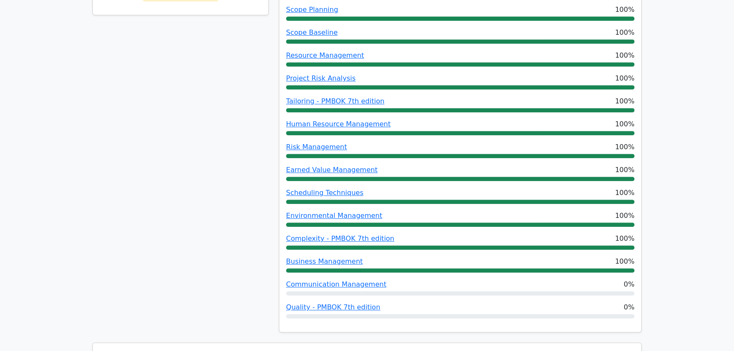
scroll to position [472, 0]
